Goal: Task Accomplishment & Management: Use online tool/utility

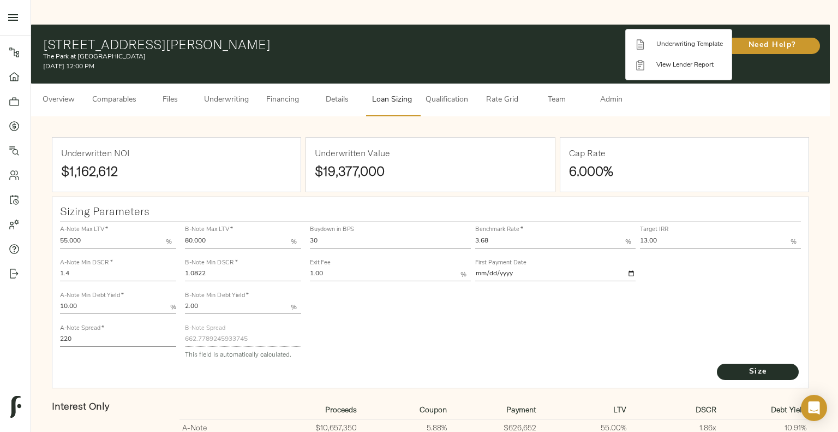
click at [413, 303] on div at bounding box center [419, 216] width 838 height 432
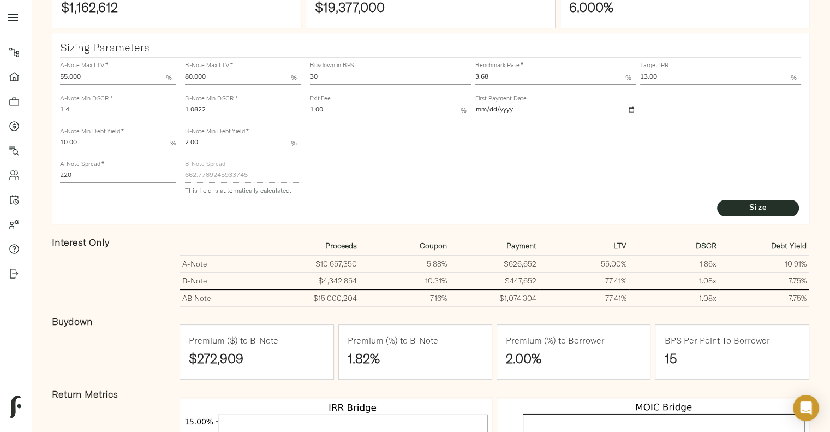
scroll to position [164, 0]
click at [262, 104] on input "1.0822" at bounding box center [243, 110] width 116 height 13
type input "1.15"
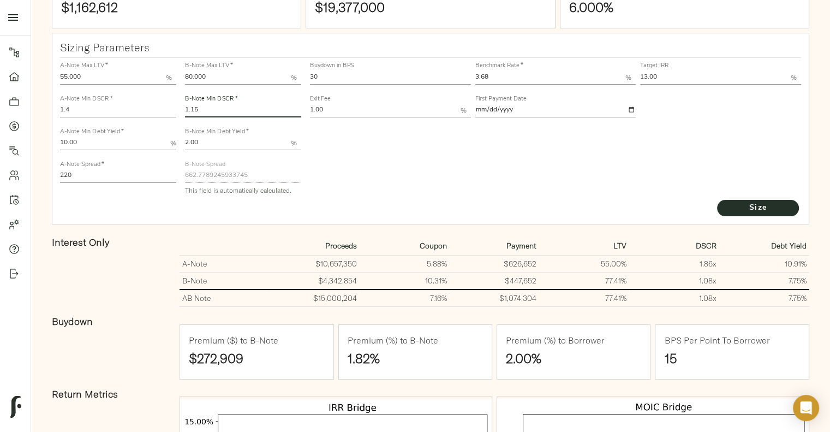
click at [717, 200] on button "Size" at bounding box center [758, 208] width 82 height 16
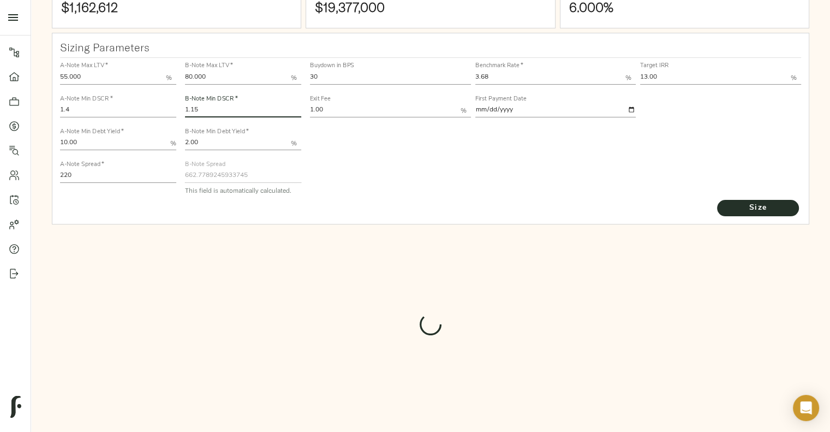
type input "641.8003995760919"
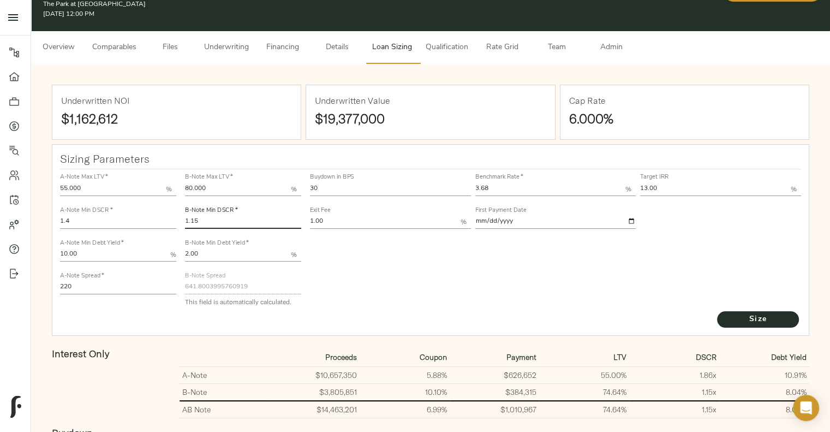
scroll to position [48, 0]
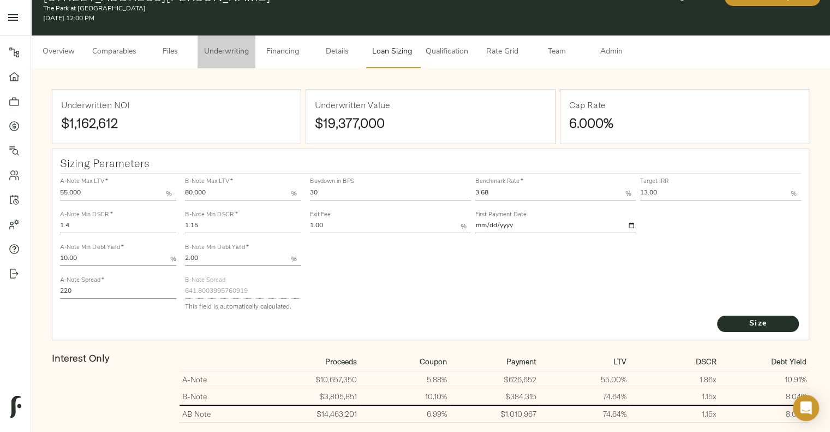
click at [244, 45] on span "Underwriting" at bounding box center [226, 52] width 45 height 14
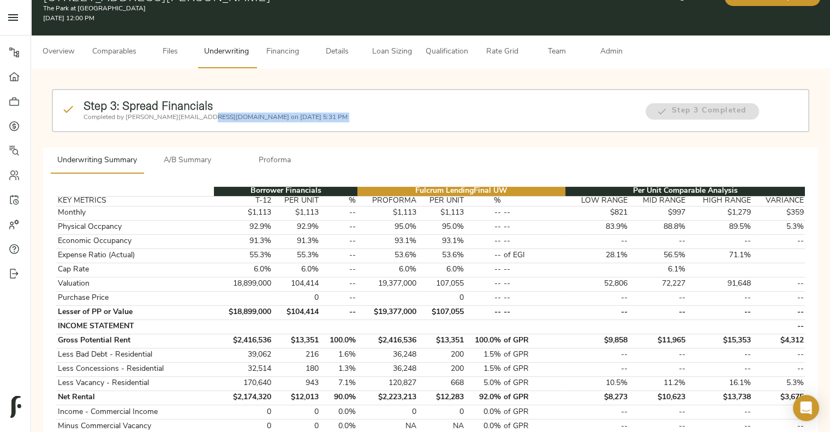
drag, startPoint x: 209, startPoint y: 95, endPoint x: 196, endPoint y: 143, distance: 50.2
click at [196, 147] on button "A/B Summary" at bounding box center [186, 160] width 87 height 26
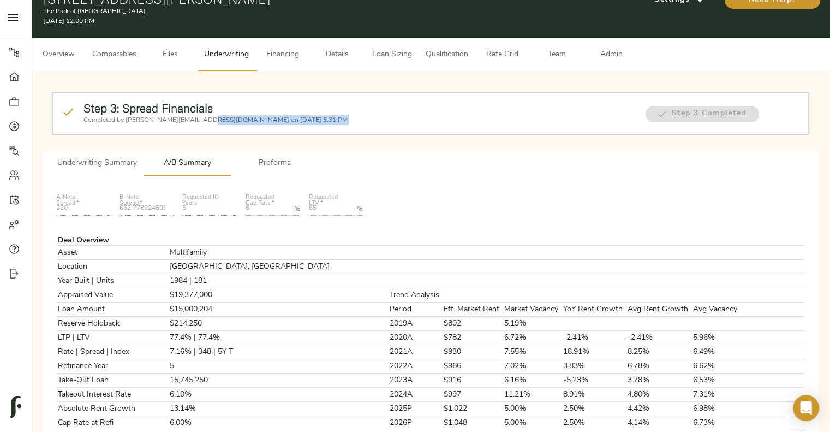
scroll to position [45, 0]
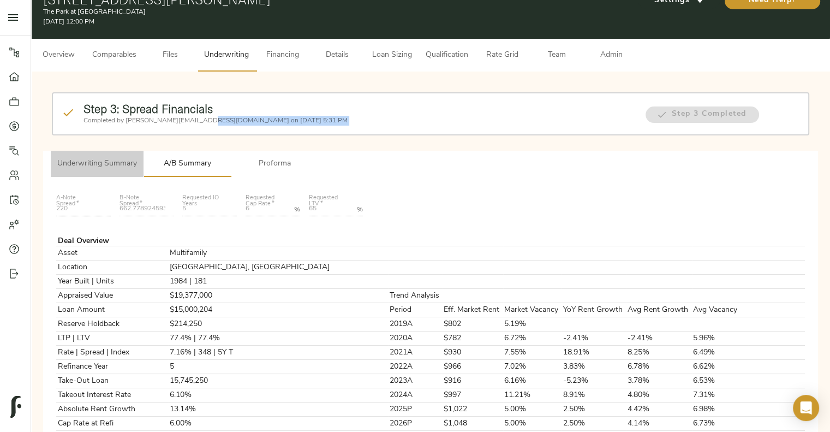
click at [120, 157] on span "Underwriting Summary" at bounding box center [97, 164] width 80 height 14
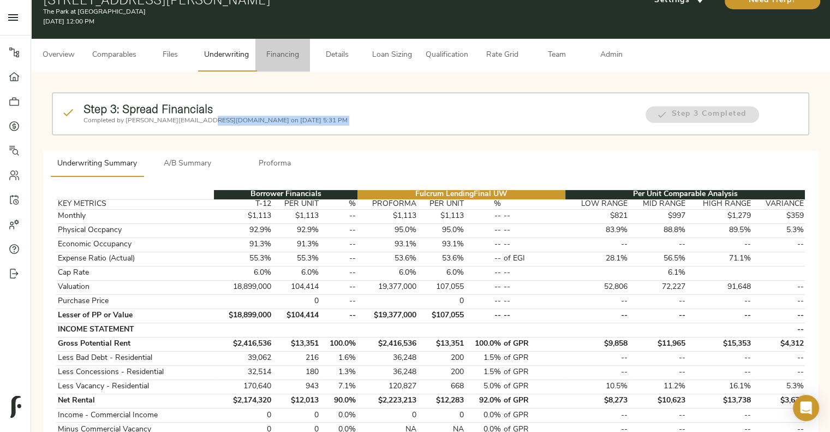
click at [284, 39] on button "Financing" at bounding box center [282, 55] width 55 height 33
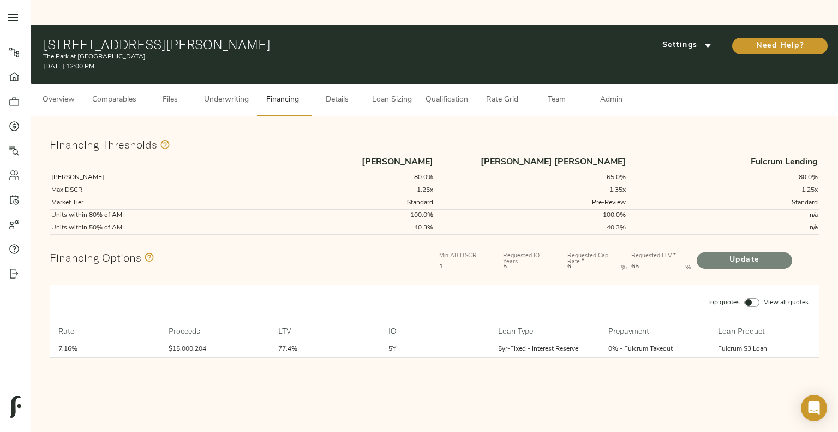
click at [732, 253] on span "Update" at bounding box center [745, 260] width 74 height 14
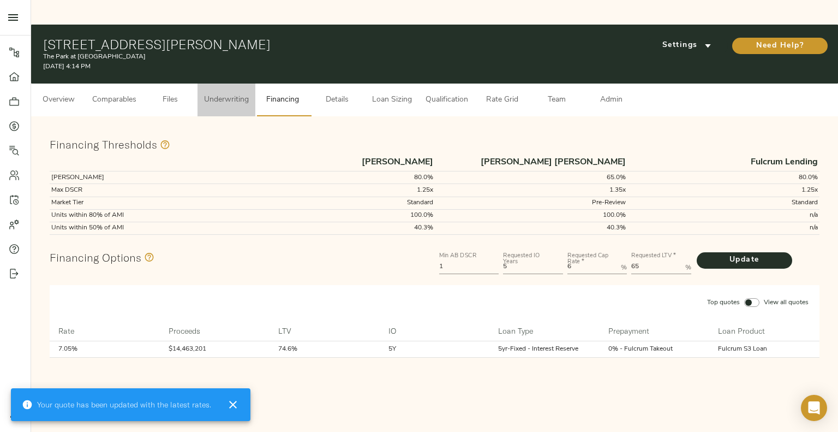
click at [250, 83] on button "Underwriting" at bounding box center [227, 99] width 58 height 33
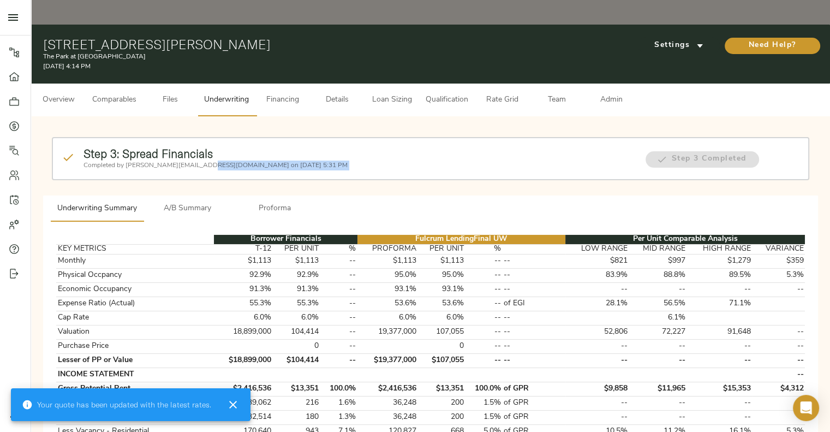
drag, startPoint x: 213, startPoint y: 146, endPoint x: 194, endPoint y: 185, distance: 43.2
click at [194, 202] on span "A/B Summary" at bounding box center [187, 209] width 74 height 14
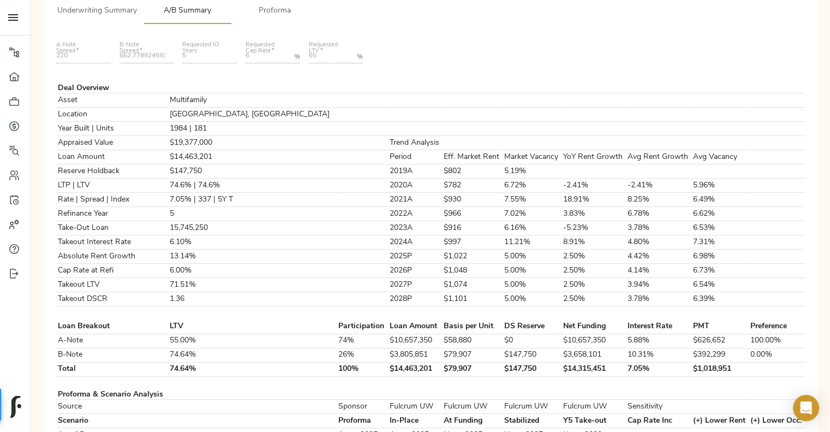
scroll to position [198, 0]
click at [503, 361] on td "$147,750" at bounding box center [532, 368] width 59 height 14
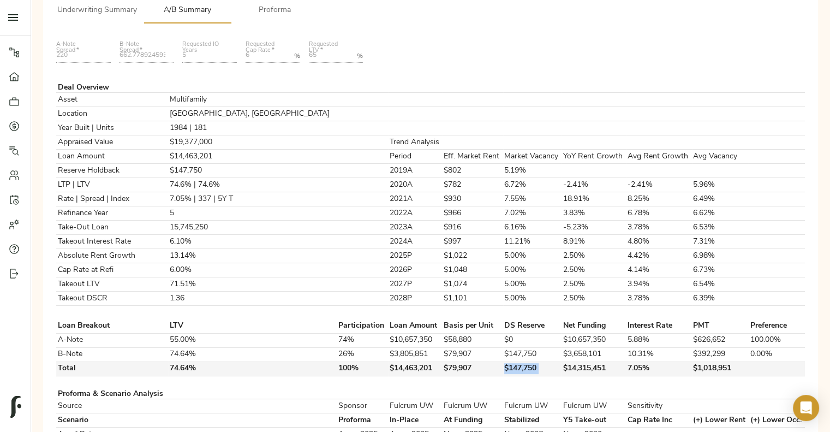
copy td "$147,750"
click at [503, 389] on td at bounding box center [532, 394] width 59 height 10
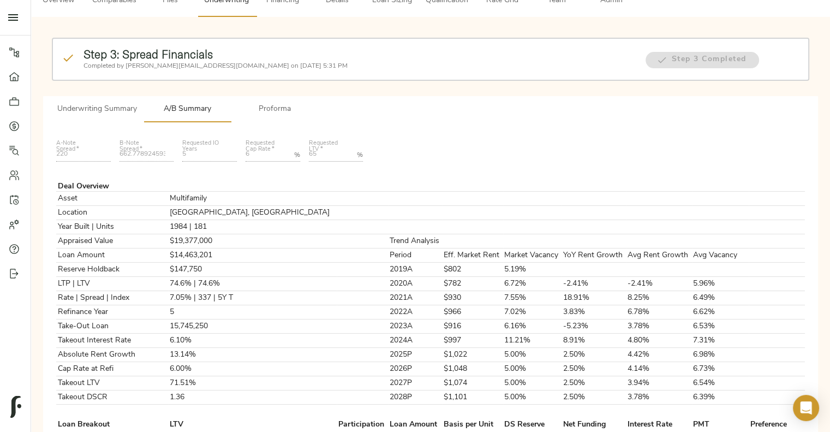
scroll to position [0, 0]
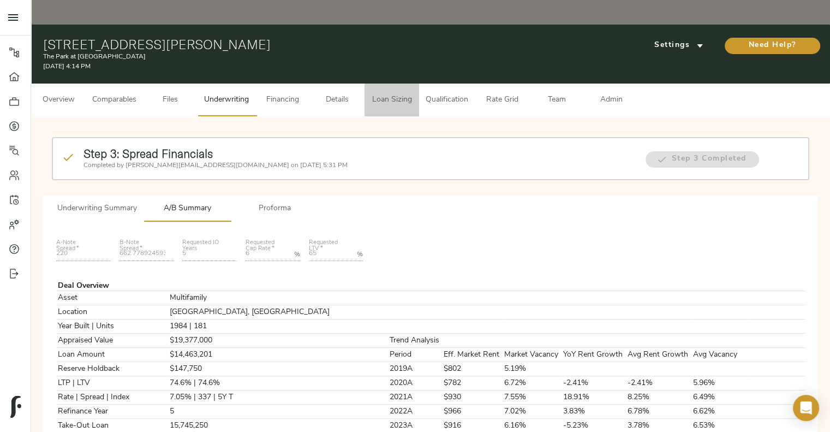
click at [391, 83] on button "Loan Sizing" at bounding box center [391, 99] width 55 height 33
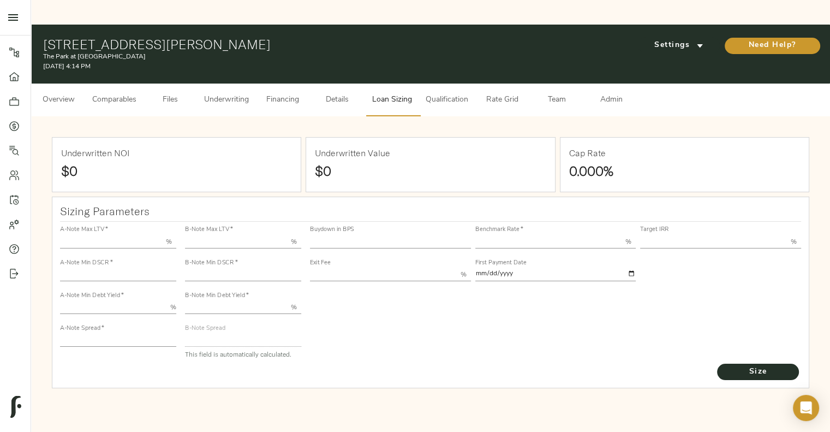
type input "55.000"
type input "1.4"
type input "10.00"
type input "220"
type input "80.000"
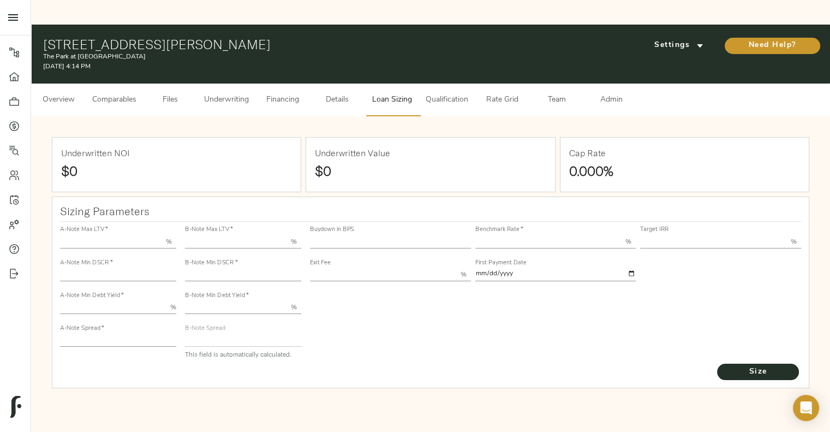
type input "1.15"
type input "2.00"
type input "641.8003995760919"
type input "30"
type input "3.68"
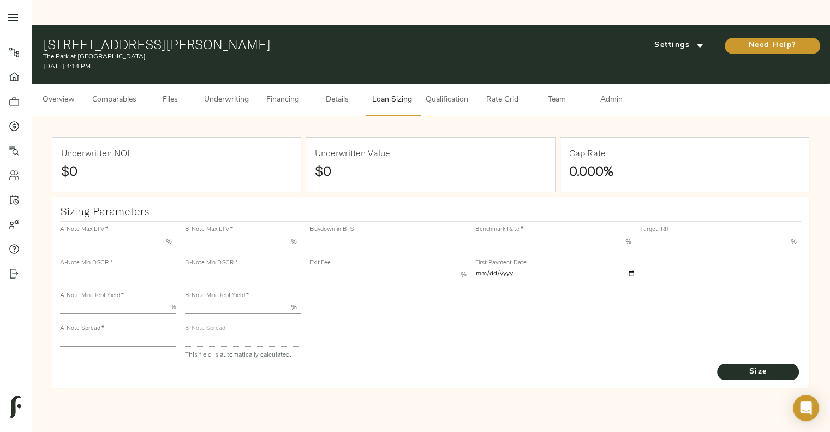
type input "13.00"
type input "1.00"
type input "[DATE]"
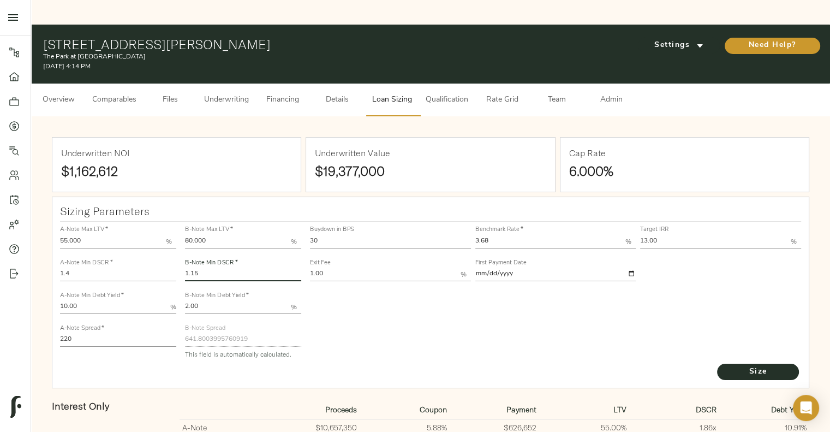
click at [231, 268] on input "1.15" at bounding box center [243, 274] width 116 height 13
type input "1.20"
click at [717, 363] on button "Size" at bounding box center [758, 371] width 82 height 16
type input "624.1093752839771"
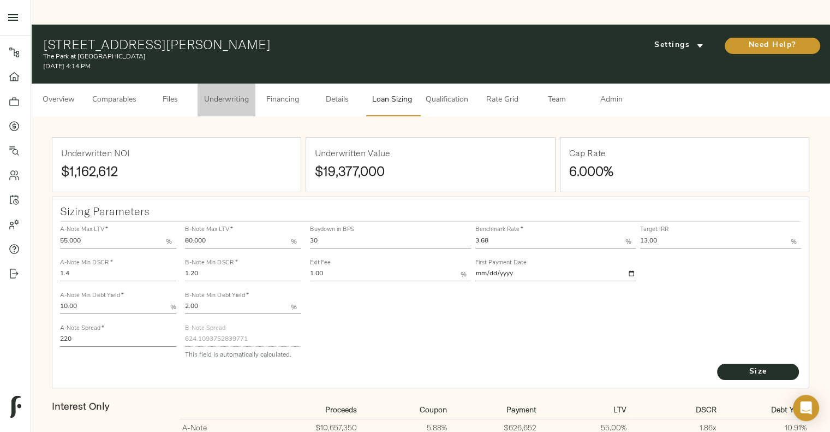
click at [224, 93] on span "Underwriting" at bounding box center [226, 100] width 45 height 14
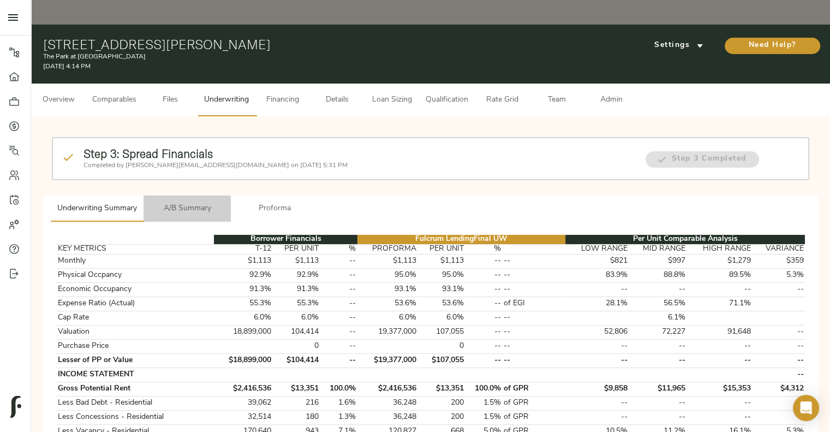
click at [189, 202] on span "A/B Summary" at bounding box center [187, 209] width 74 height 14
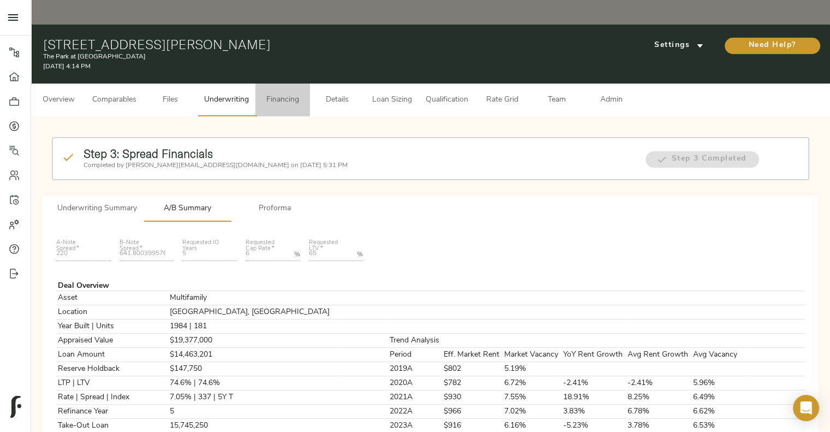
click at [277, 93] on span "Financing" at bounding box center [282, 100] width 41 height 14
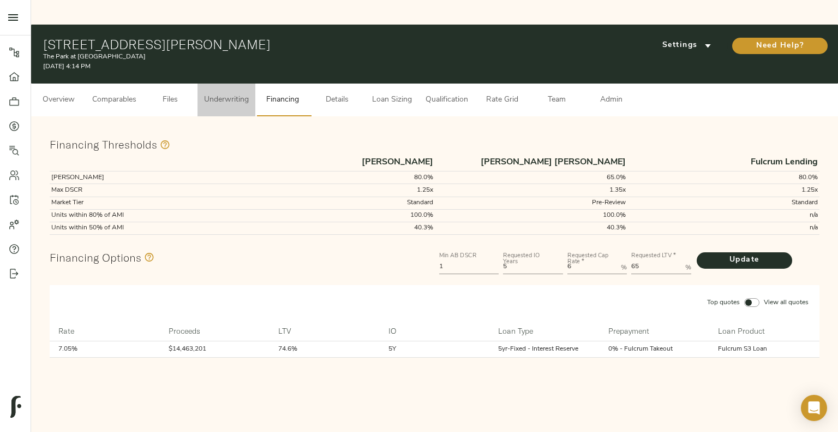
click at [217, 93] on span "Underwriting" at bounding box center [226, 100] width 45 height 14
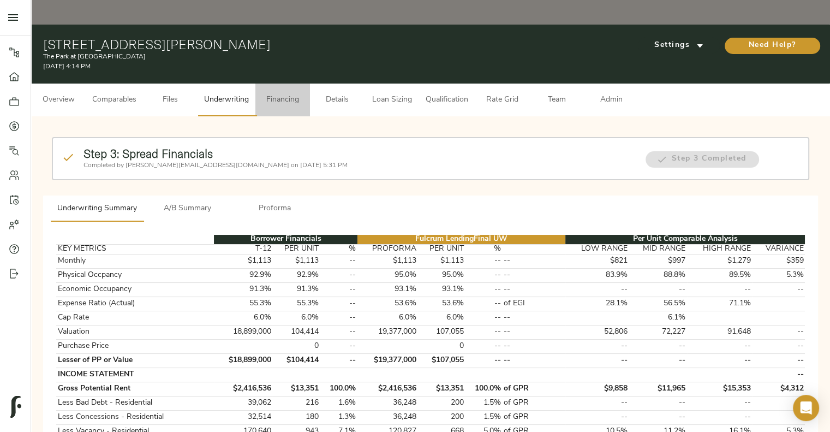
click at [277, 93] on span "Financing" at bounding box center [282, 100] width 41 height 14
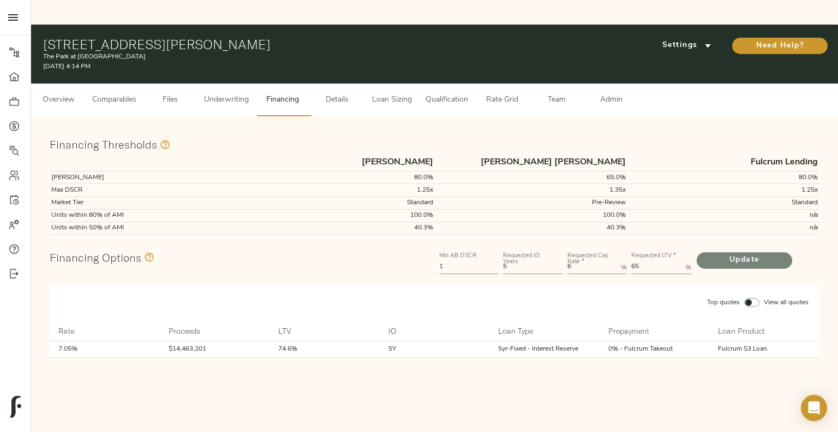
click at [737, 253] on span "Update" at bounding box center [745, 260] width 74 height 14
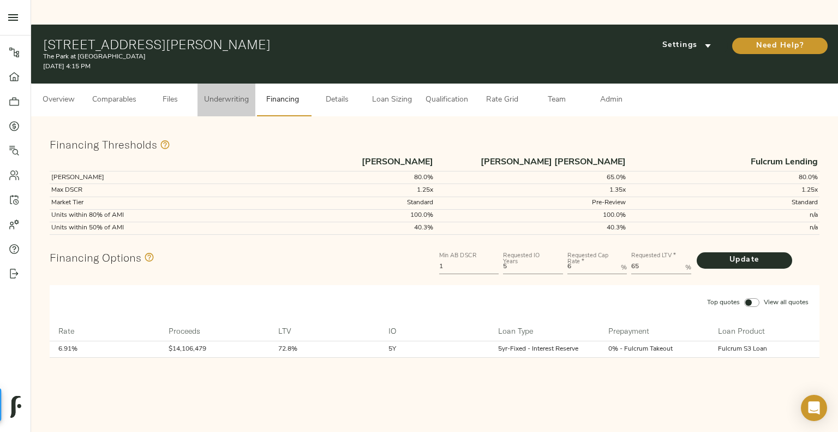
click at [217, 83] on button "Underwriting" at bounding box center [227, 99] width 58 height 33
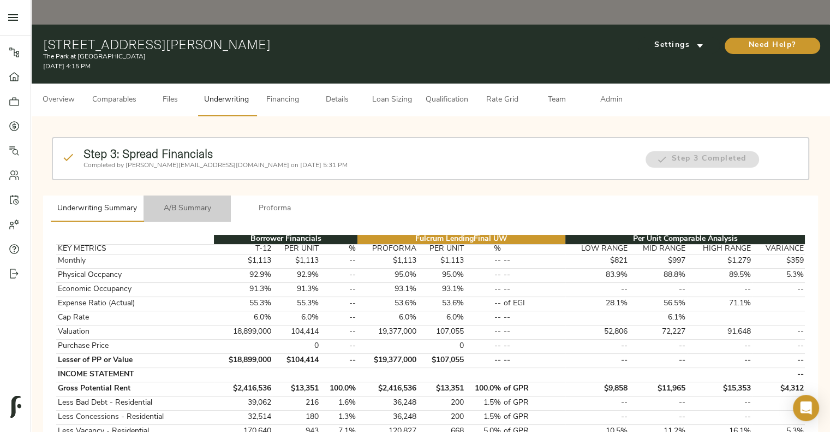
click at [190, 202] on span "A/B Summary" at bounding box center [187, 209] width 74 height 14
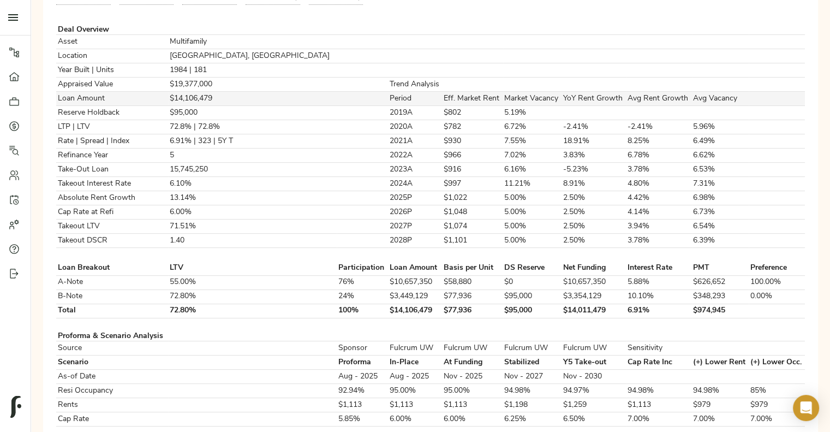
scroll to position [260, 0]
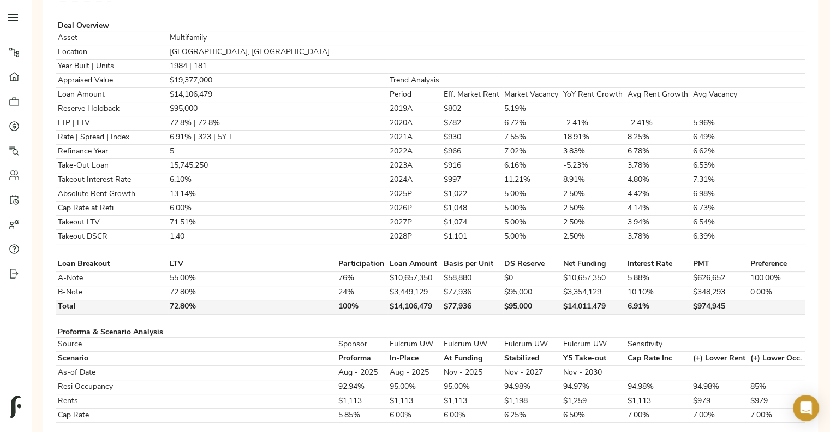
click at [388, 300] on td "$14,106,479" at bounding box center [415, 307] width 54 height 14
copy td "$14,106,479"
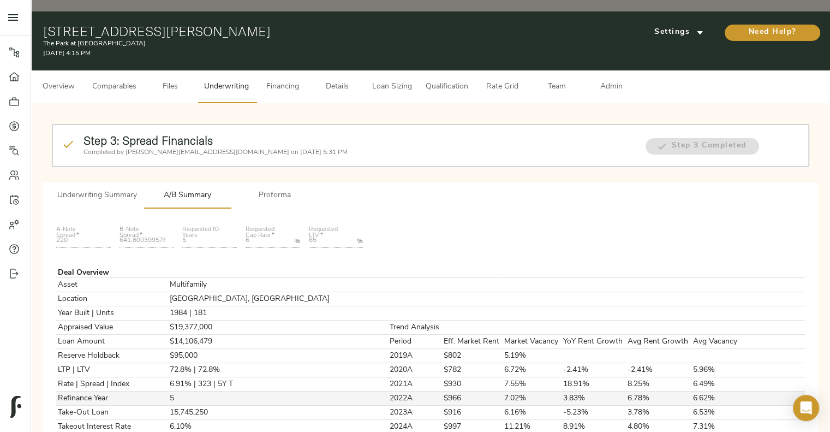
scroll to position [0, 0]
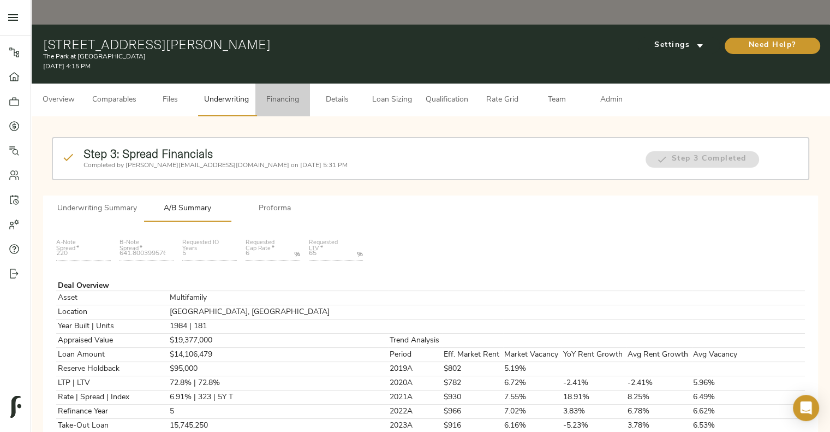
click at [284, 83] on button "Financing" at bounding box center [282, 99] width 55 height 33
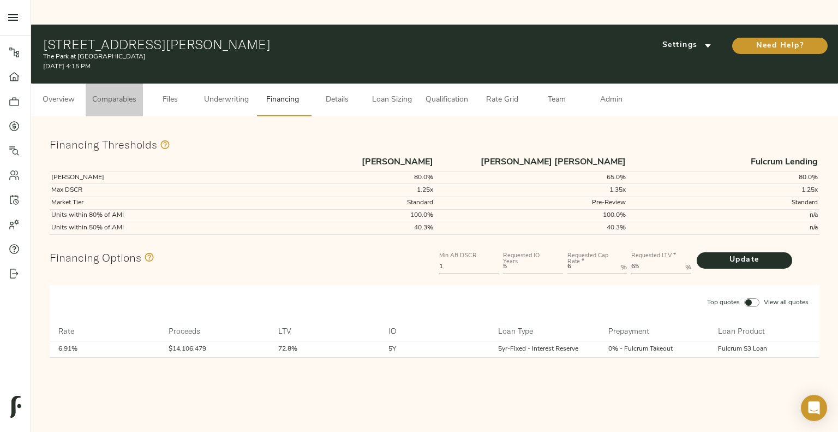
click at [119, 93] on span "Comparables" at bounding box center [114, 100] width 44 height 14
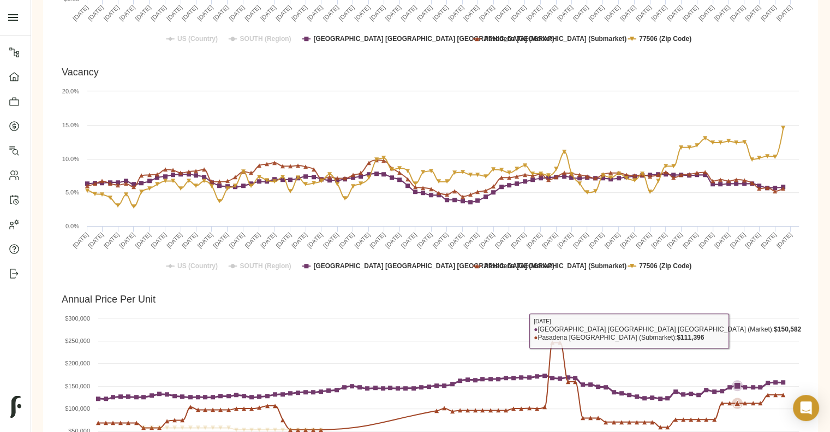
scroll to position [921, 0]
